Goal: Check status: Check status

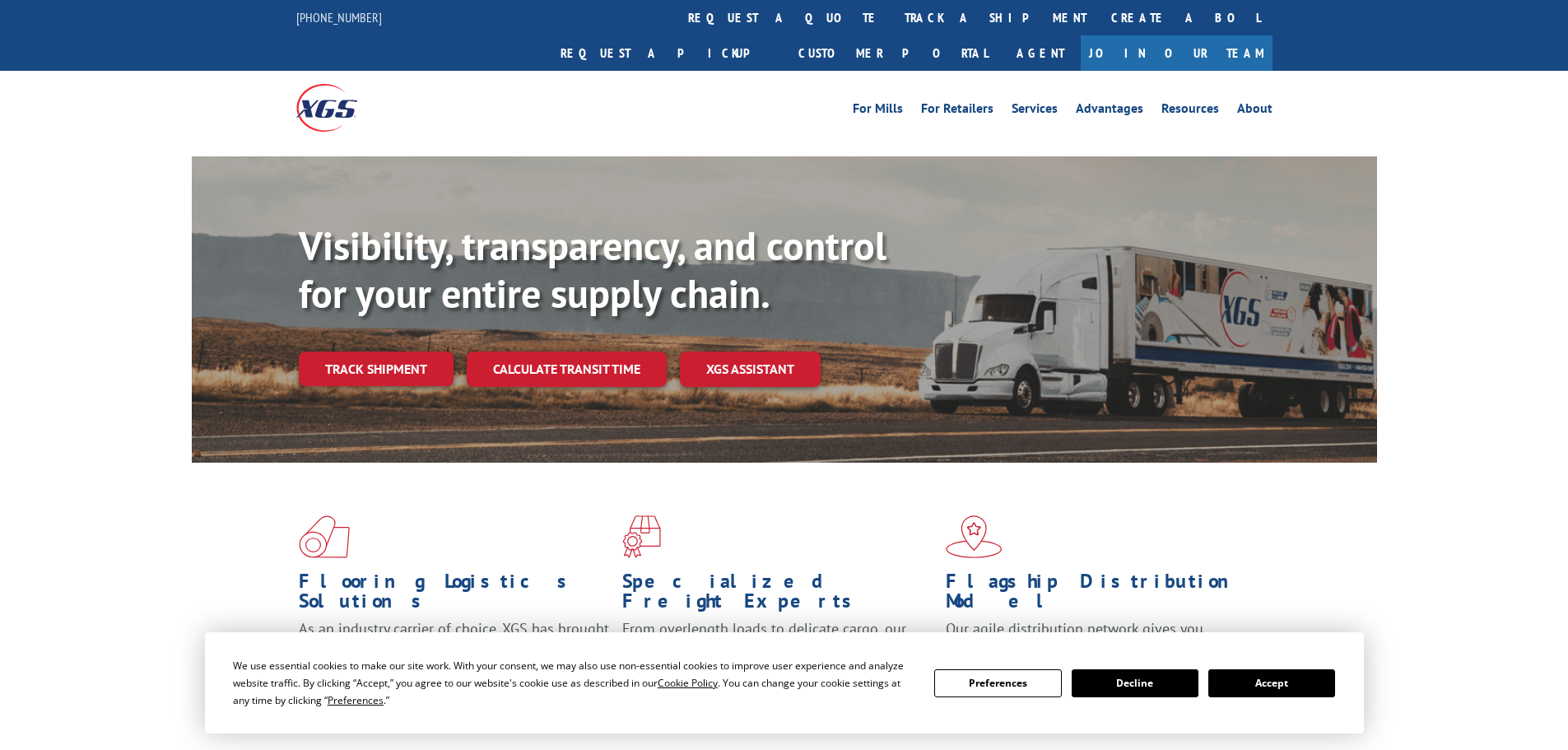
click at [1240, 676] on button "Accept" at bounding box center [1271, 684] width 127 height 28
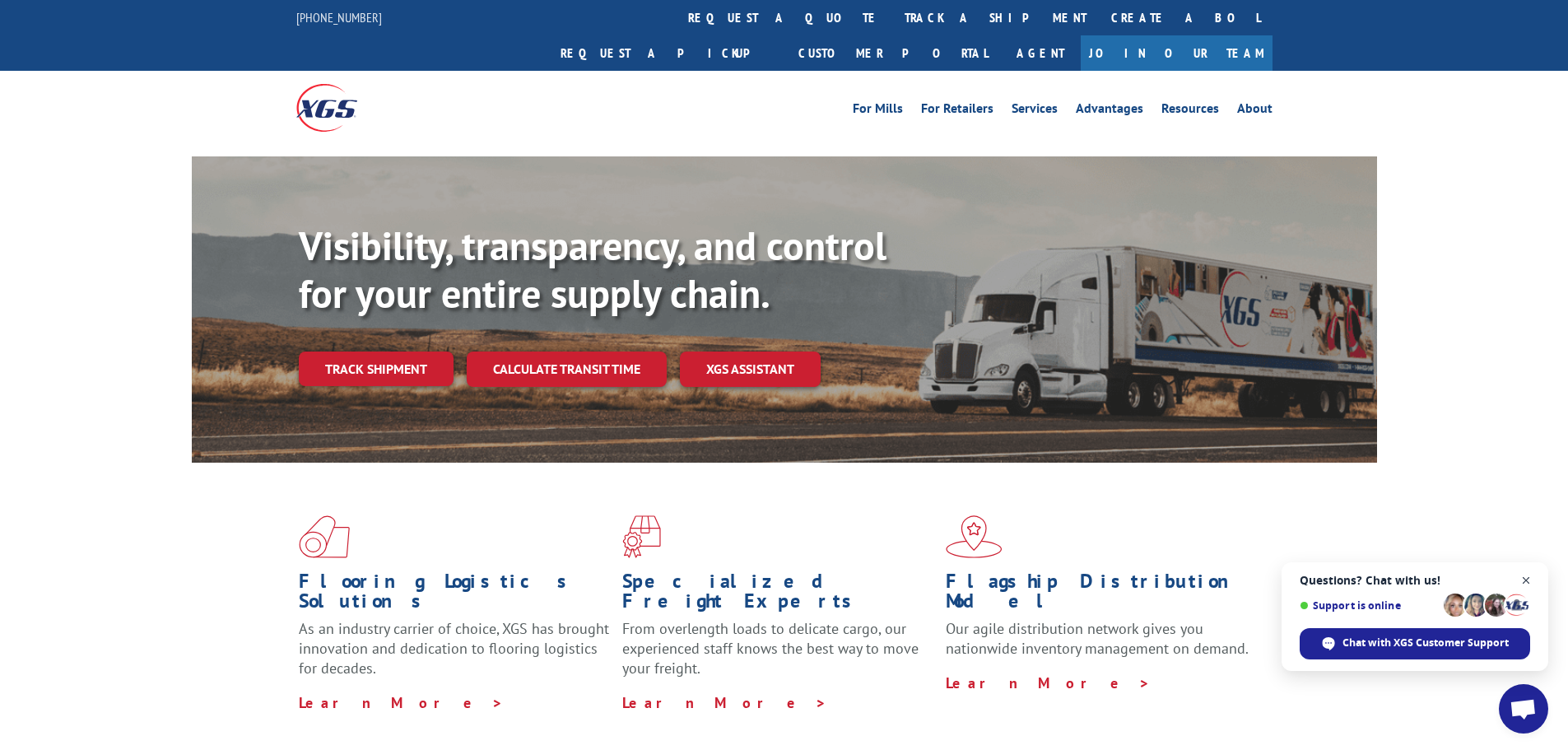
click at [1523, 575] on span "Close chat" at bounding box center [1527, 581] width 21 height 21
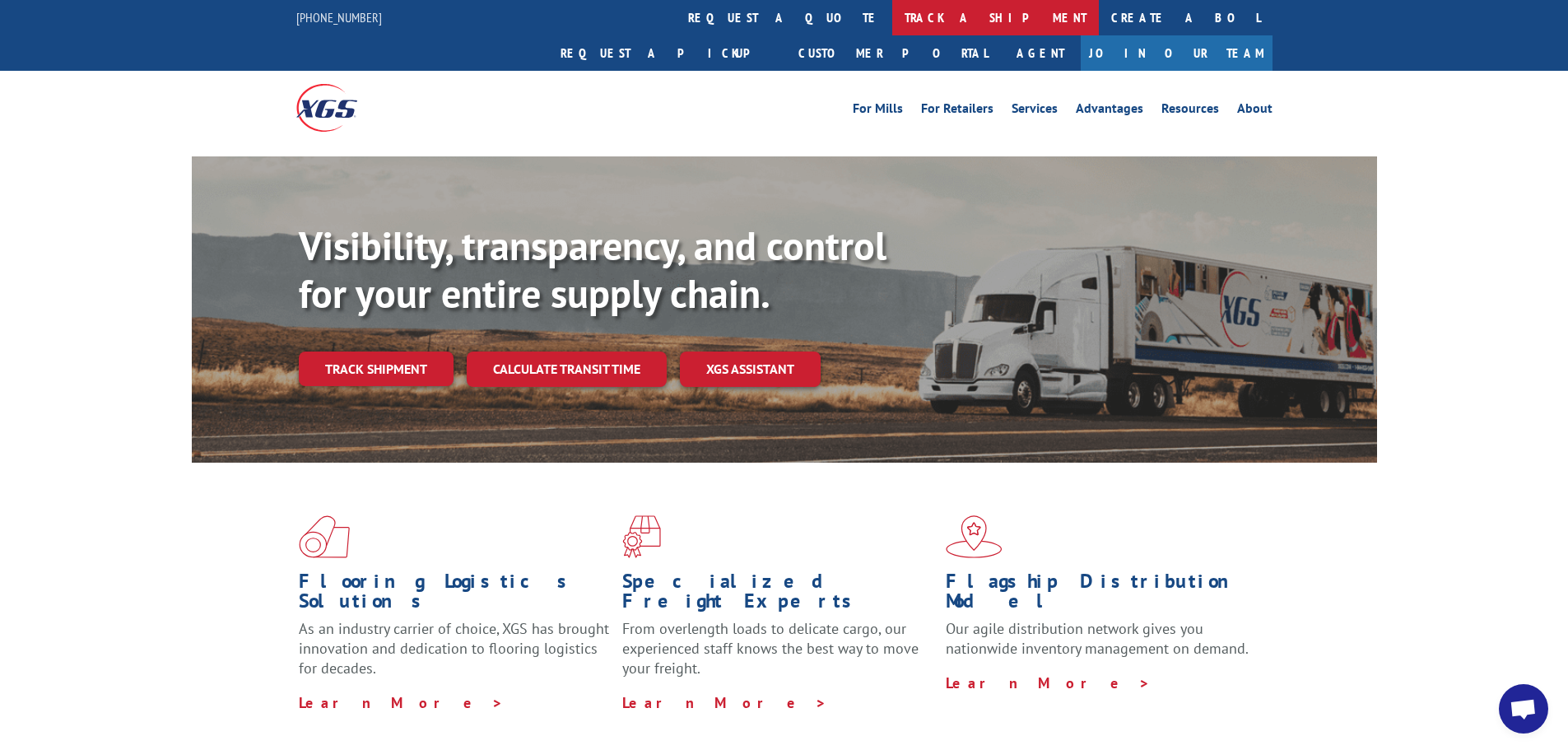
click at [892, 15] on link "track a shipment" at bounding box center [995, 17] width 207 height 35
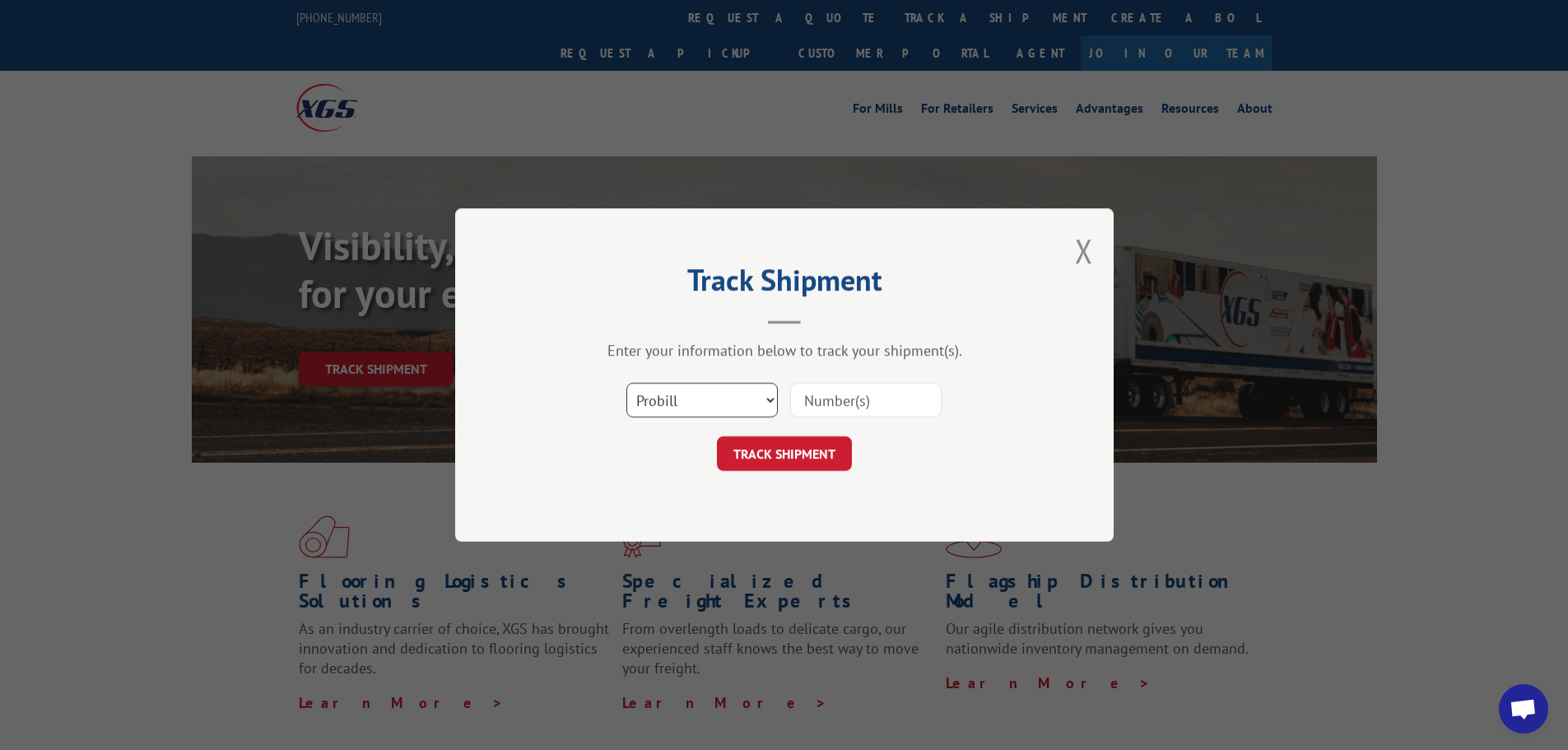
click at [684, 388] on select "Select category... Probill BOL PO" at bounding box center [702, 400] width 152 height 35
select select "po"
click at [626, 383] on select "Select category... Probill BOL PO" at bounding box center [702, 400] width 152 height 35
click at [850, 394] on input at bounding box center [866, 400] width 152 height 35
paste input "81532199"
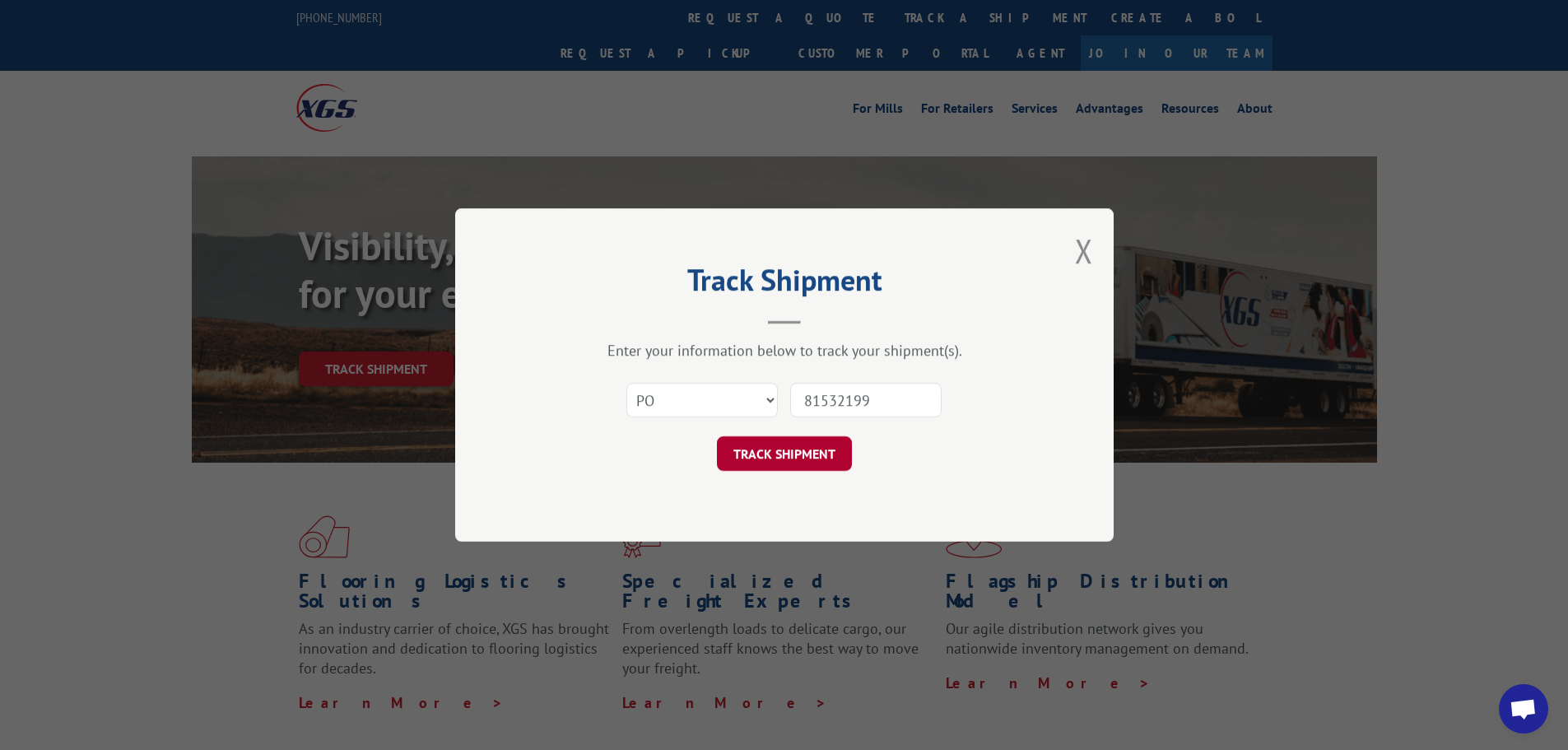
type input "81532199"
click at [783, 449] on button "TRACK SHIPMENT" at bounding box center [784, 454] width 135 height 35
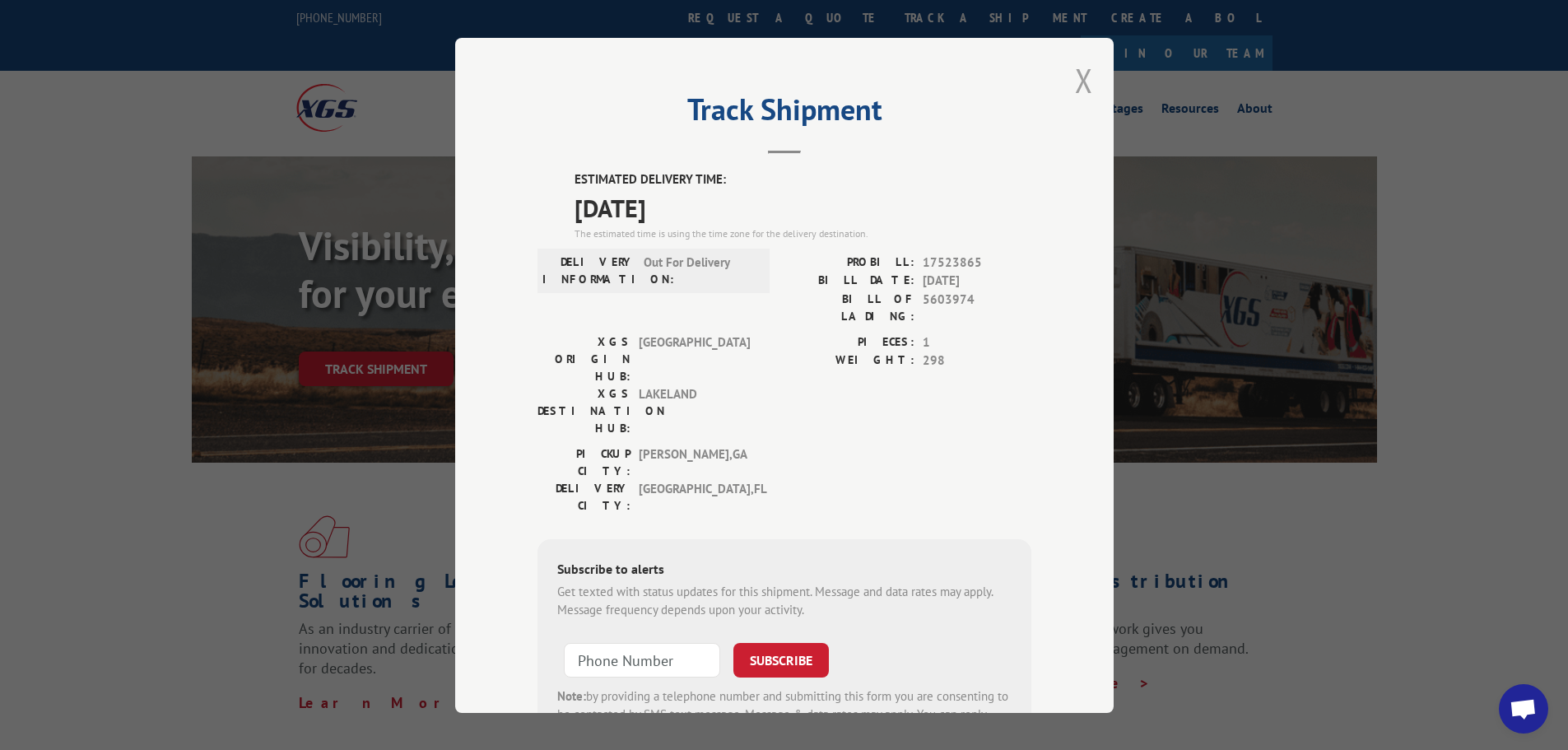
click at [1075, 74] on button "Close modal" at bounding box center [1083, 80] width 18 height 44
